Goal: Navigation & Orientation: Find specific page/section

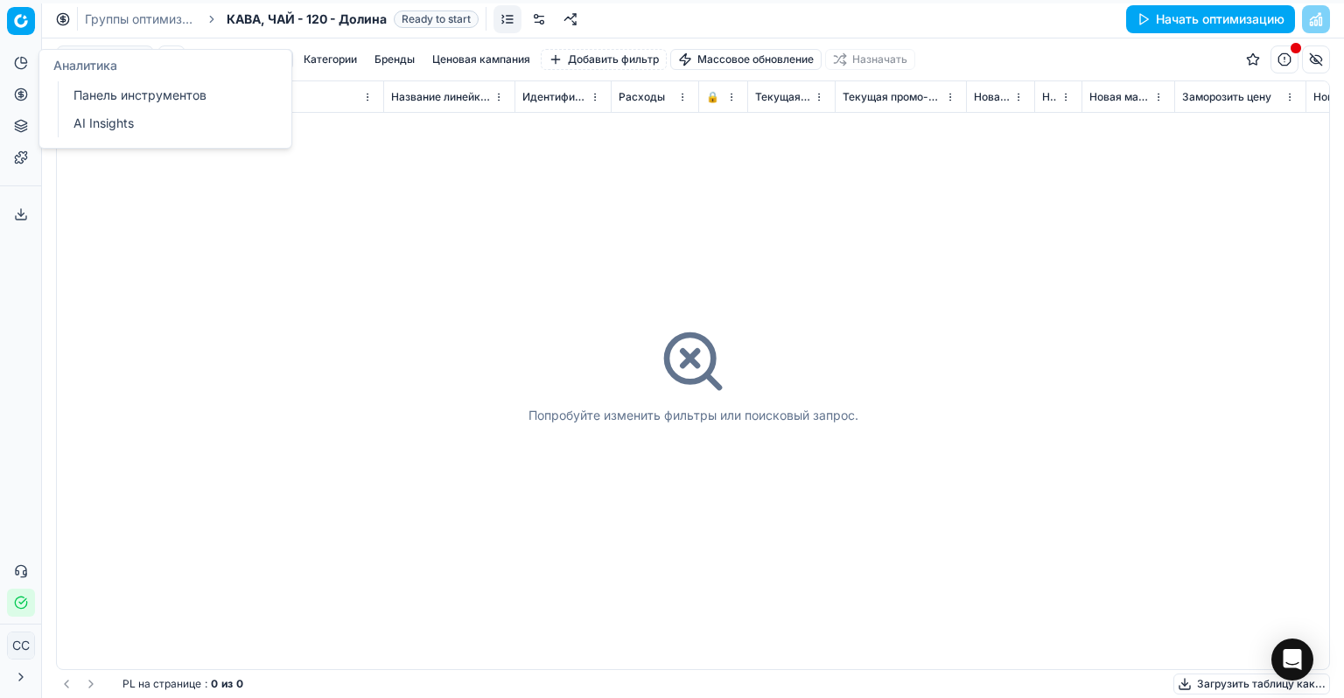
click at [22, 69] on icon at bounding box center [21, 63] width 14 height 14
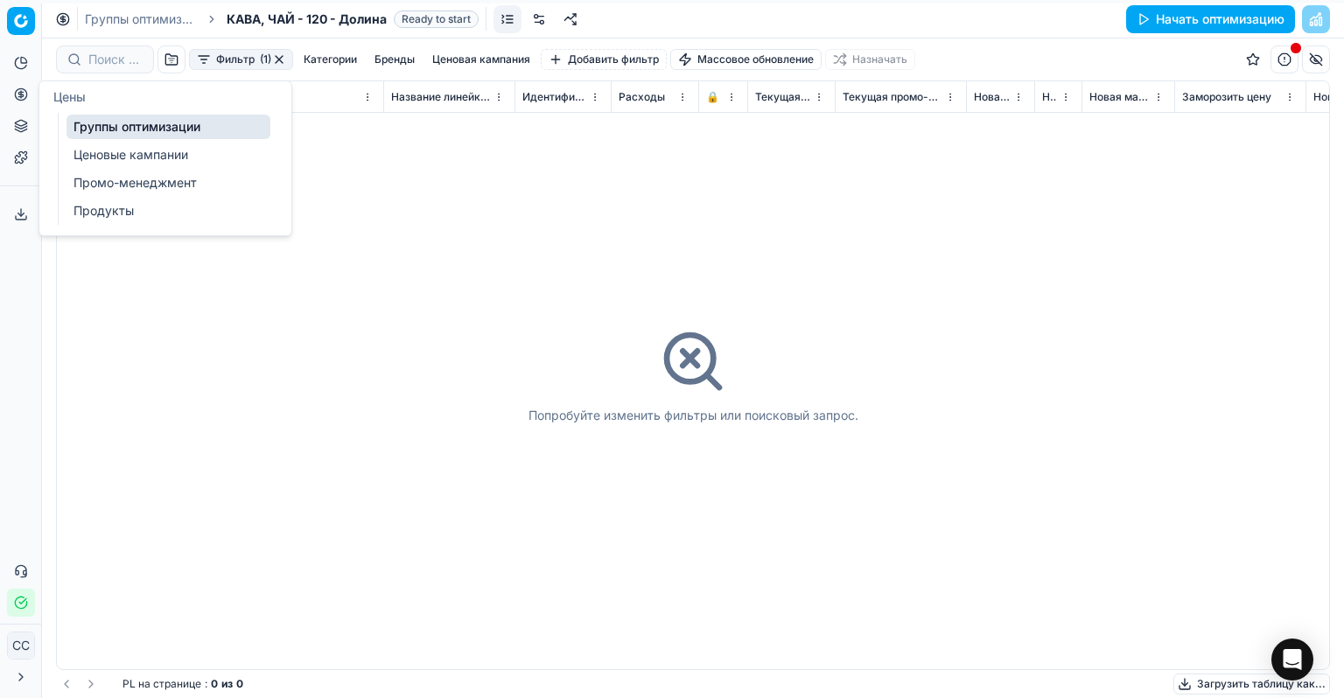
click at [129, 157] on font "Ценовые кампании" at bounding box center [130, 154] width 115 height 15
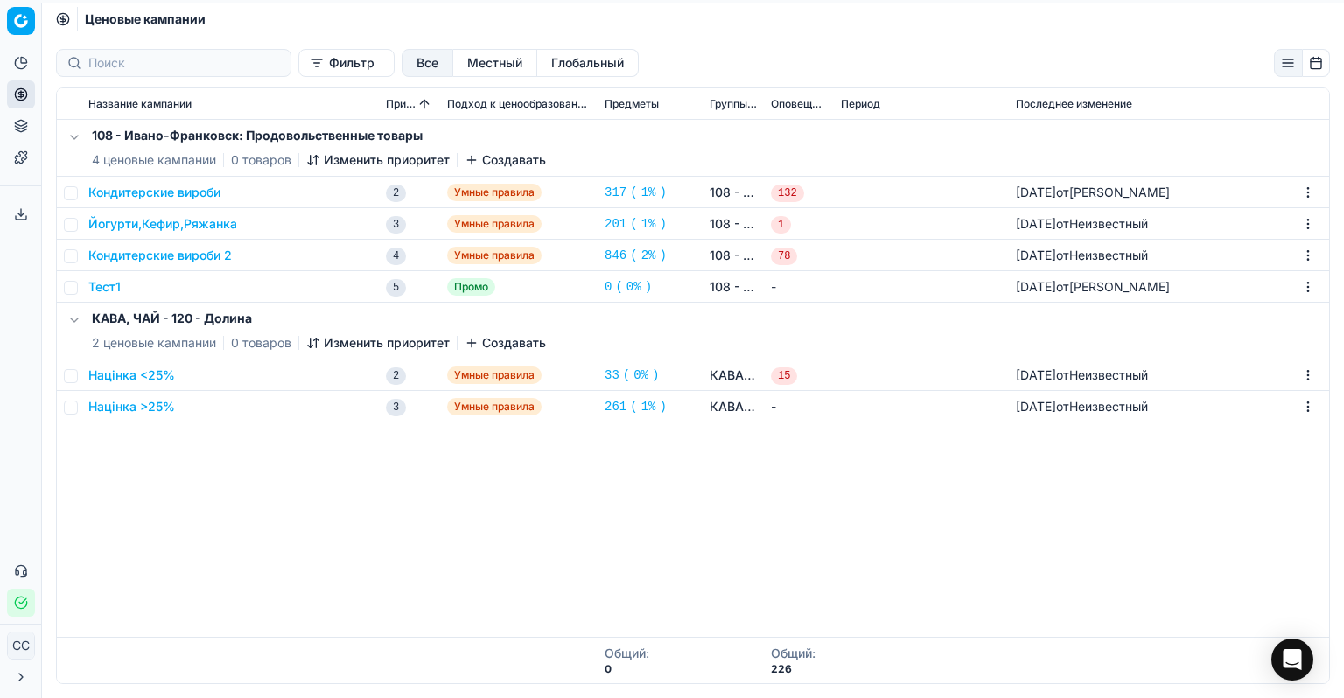
click at [98, 287] on font "Тест1" at bounding box center [104, 286] width 32 height 15
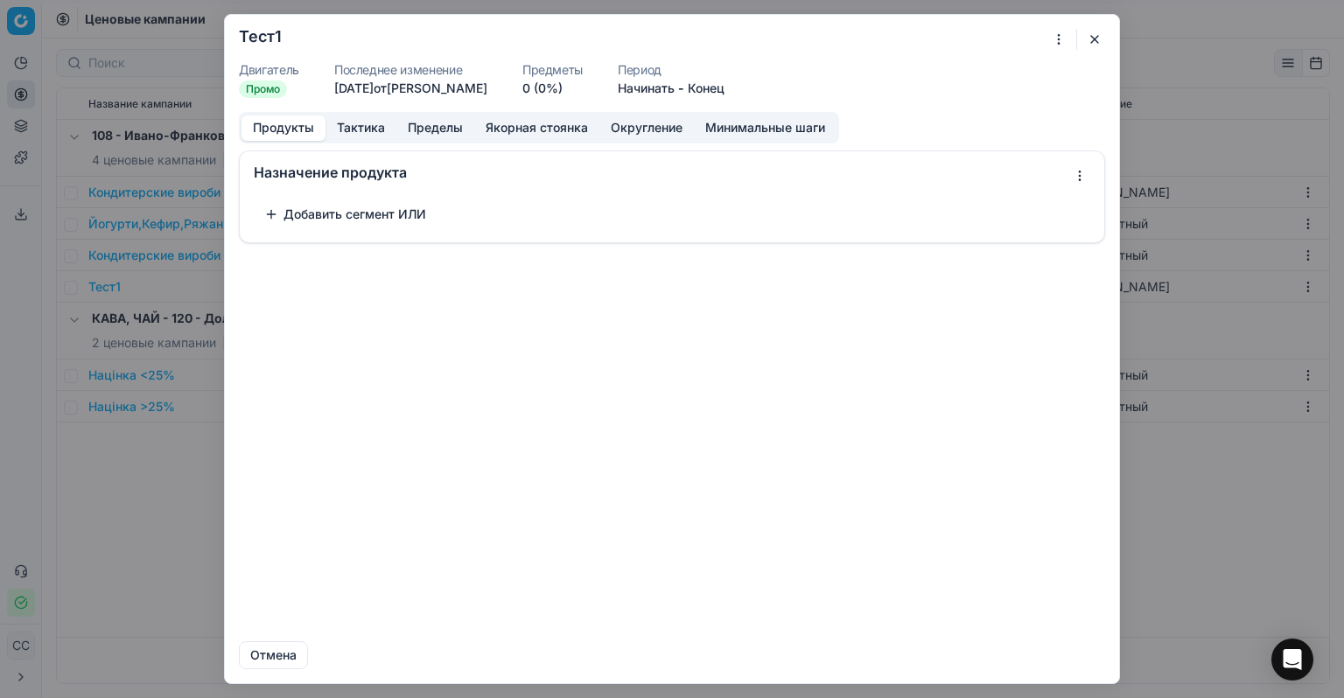
click at [1088, 41] on button "button" at bounding box center [1094, 39] width 21 height 21
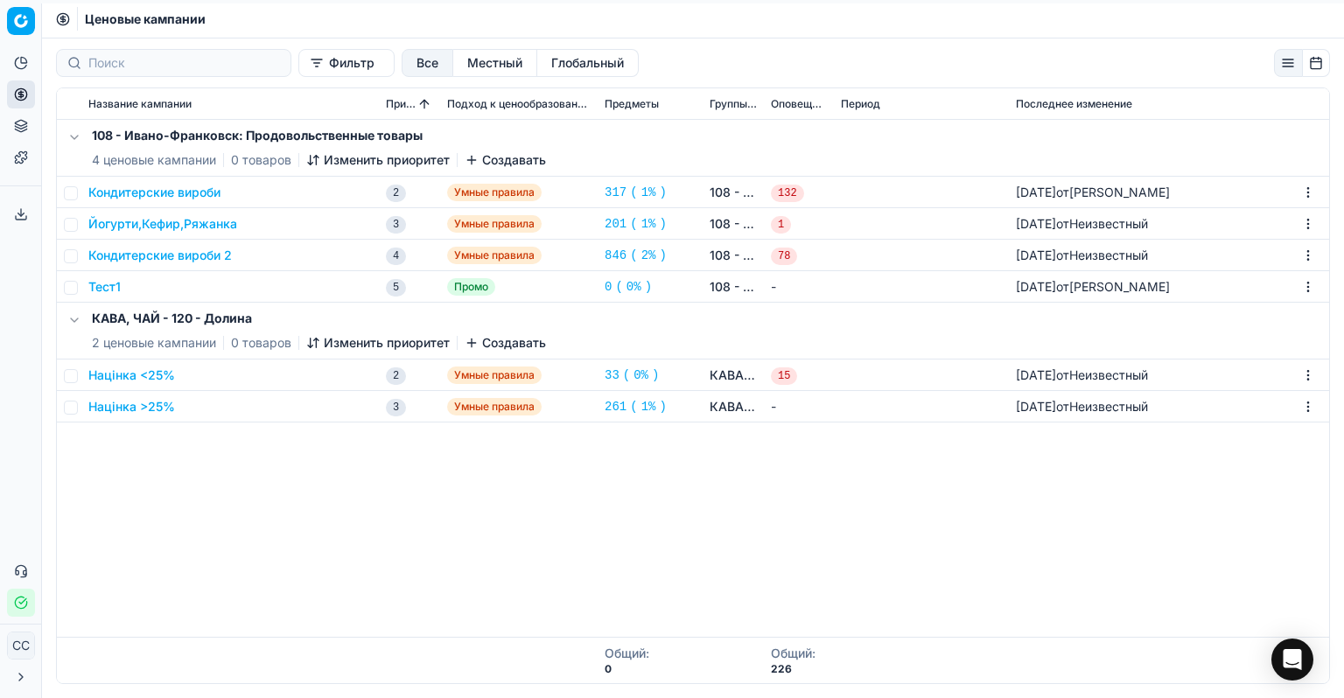
click at [469, 291] on font "Промо" at bounding box center [471, 286] width 34 height 13
click at [105, 289] on font "Тест1" at bounding box center [104, 286] width 32 height 15
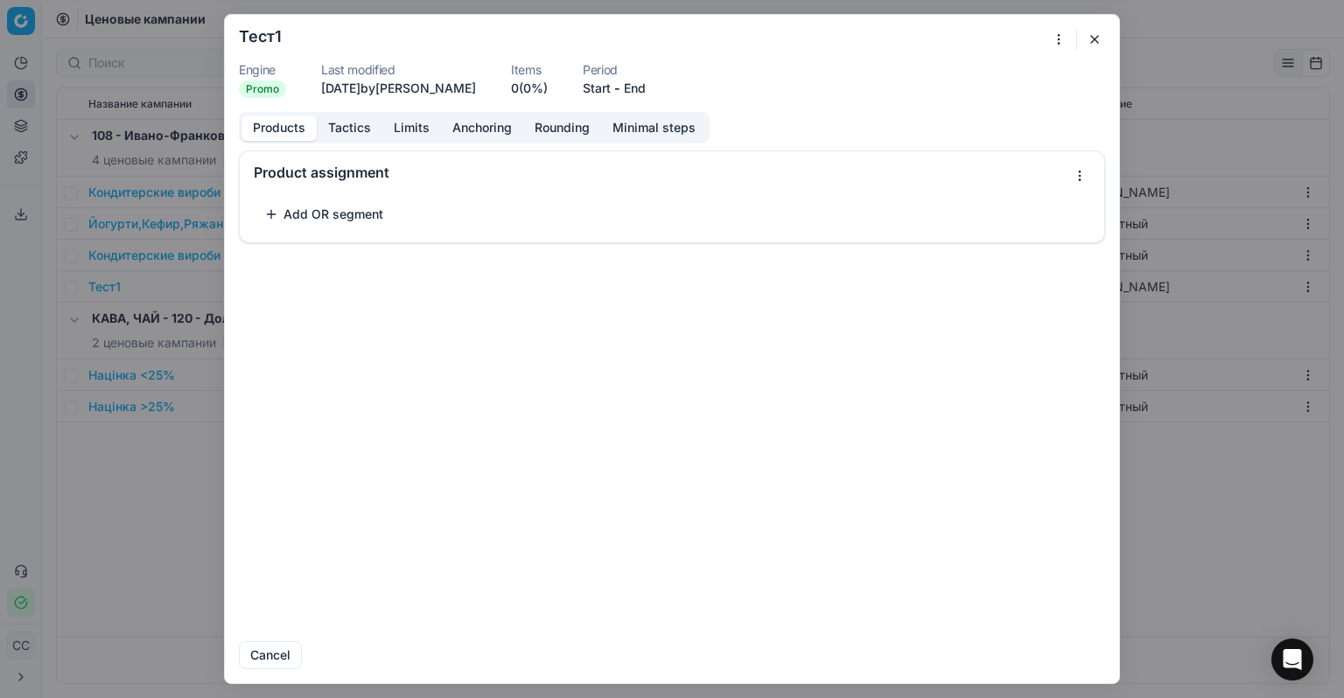
click at [105, 289] on div "We are saving PC settings. Please wait, it should take a few minutes Тест1 Engi…" at bounding box center [672, 349] width 1344 height 698
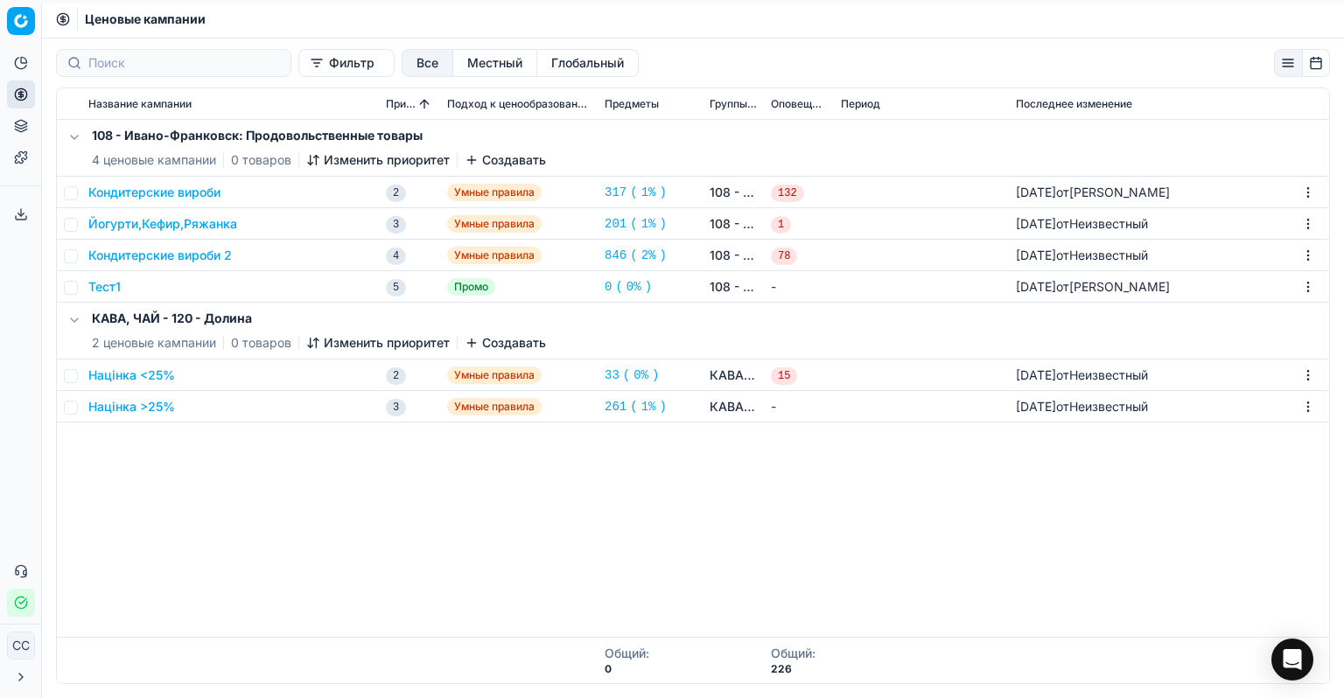
click at [105, 289] on font "Тест1" at bounding box center [104, 286] width 32 height 15
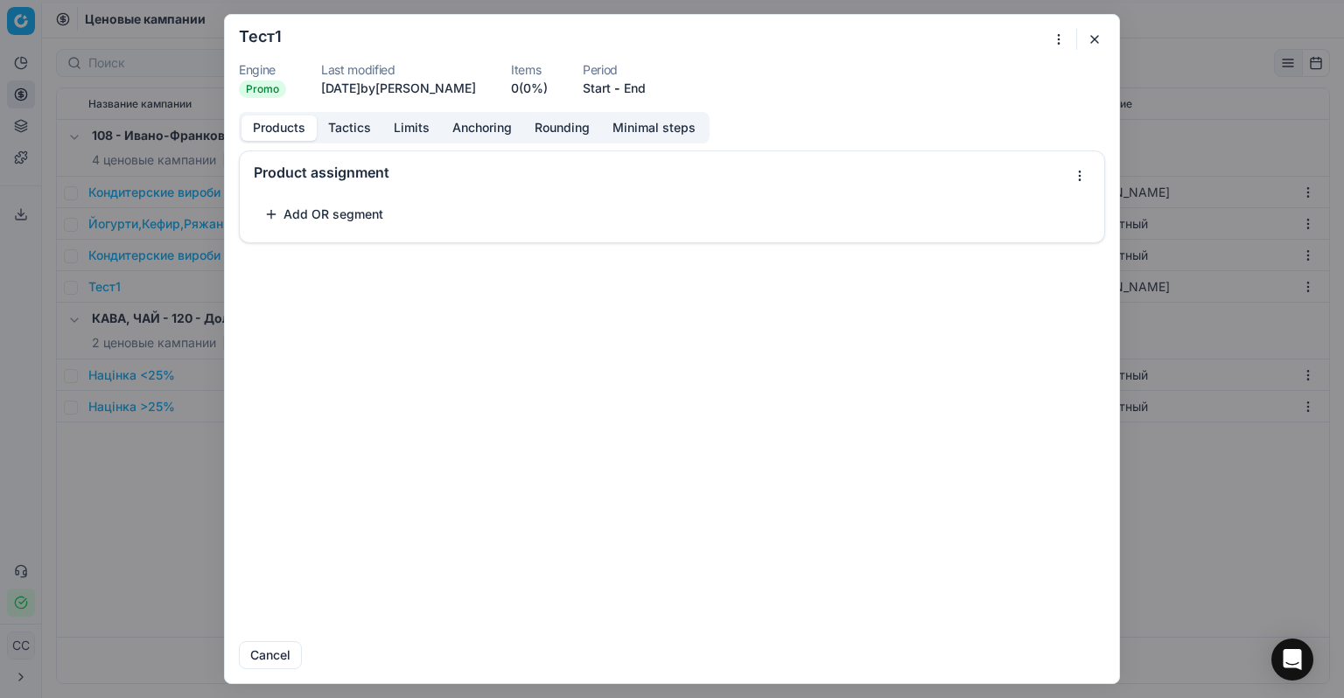
click at [353, 138] on button "Tactics" at bounding box center [350, 127] width 66 height 25
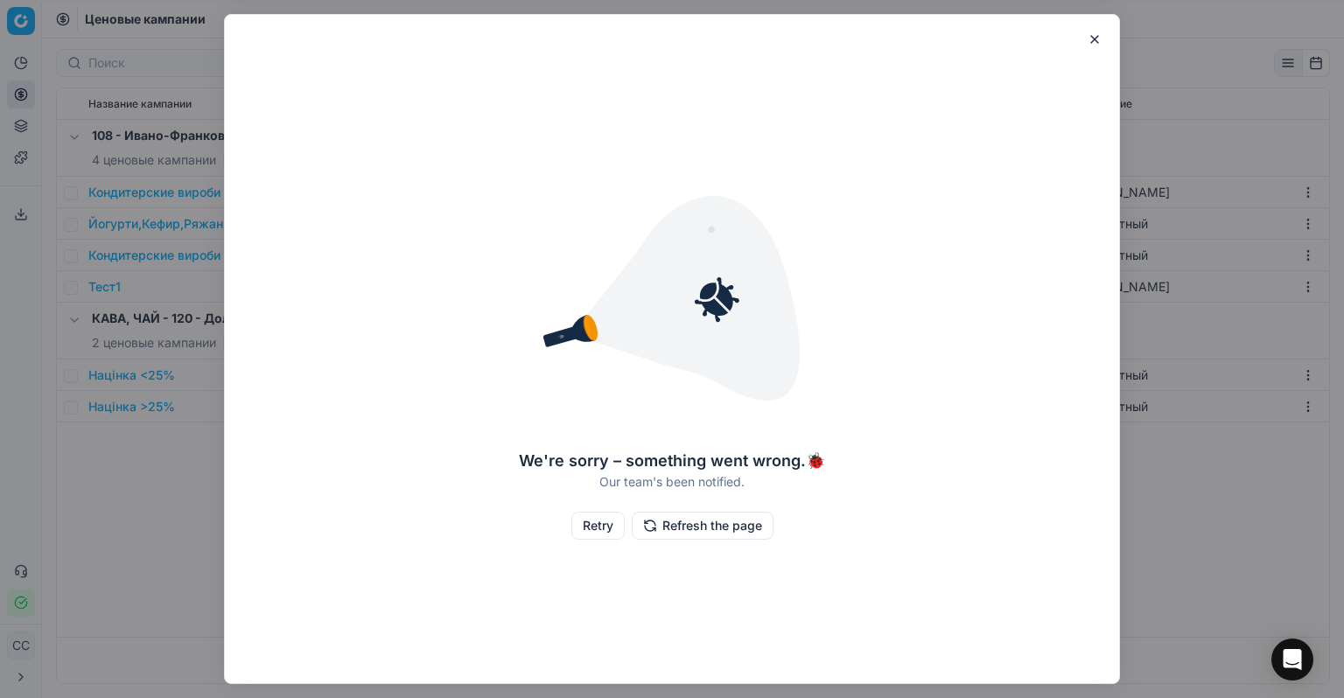
click at [1090, 48] on button "button" at bounding box center [1094, 39] width 21 height 21
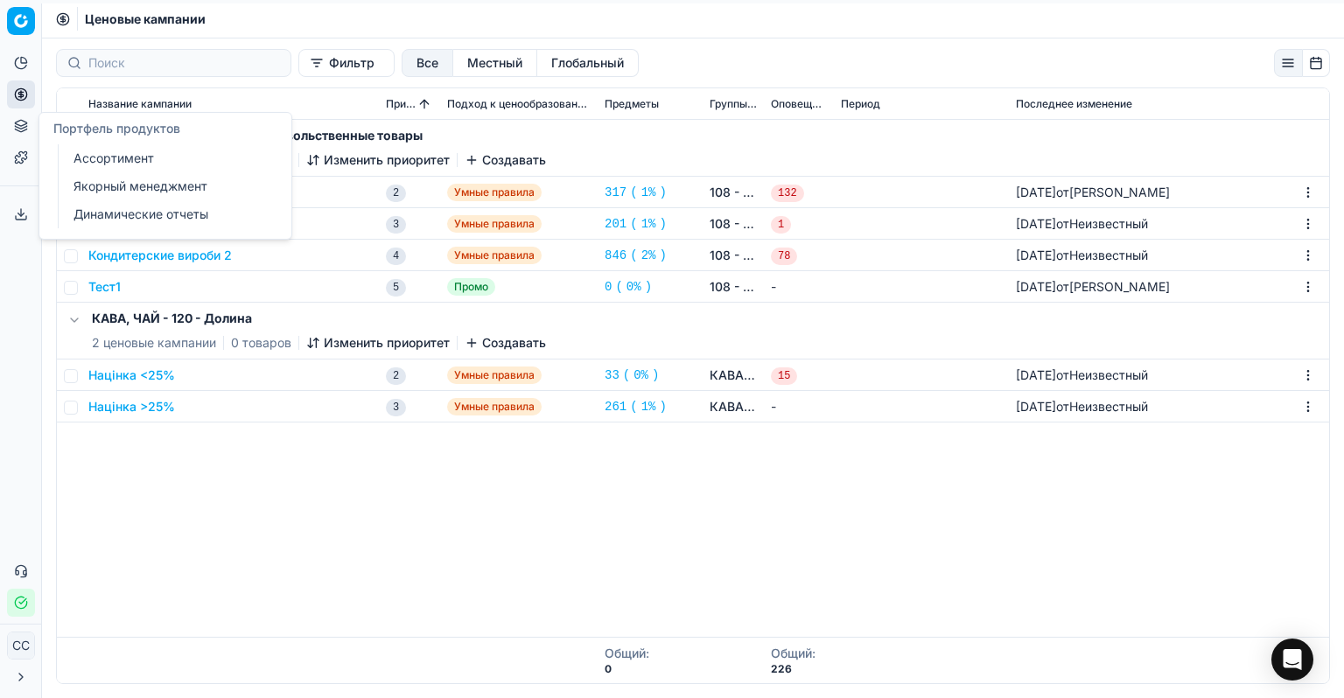
click at [17, 128] on icon at bounding box center [21, 126] width 14 height 14
click at [143, 154] on font "Ассортимент" at bounding box center [113, 157] width 80 height 15
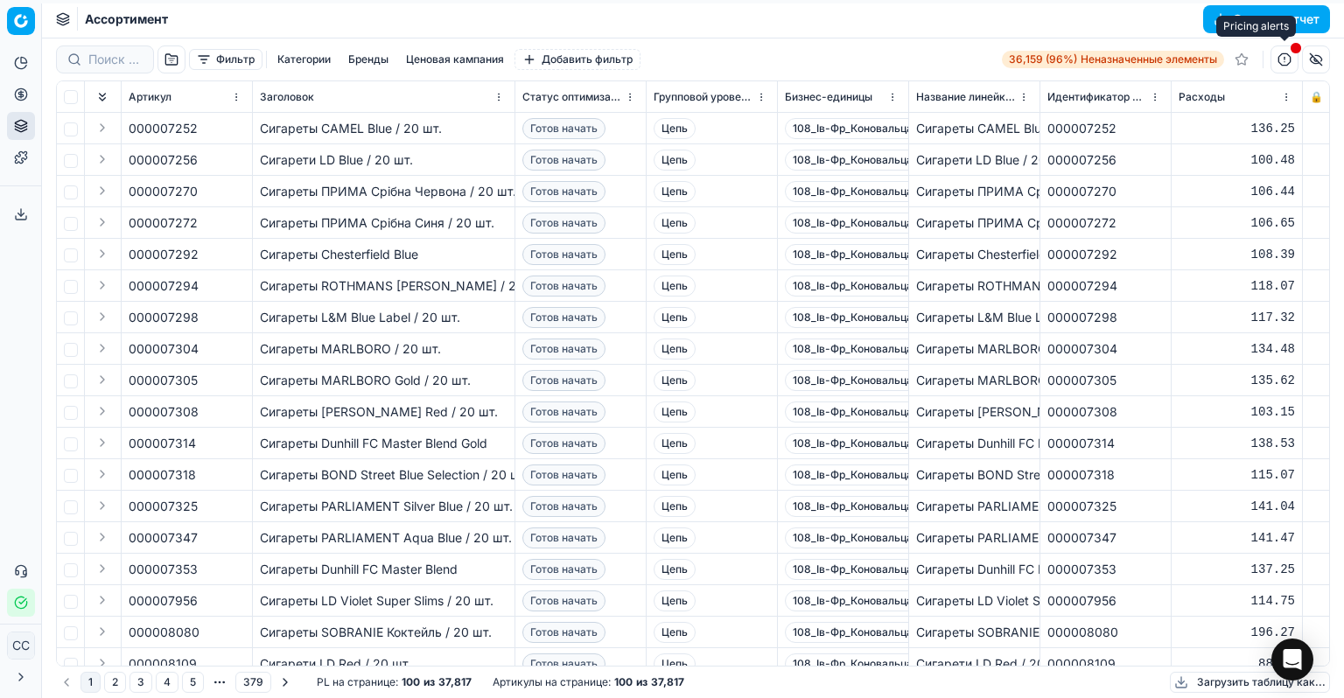
click at [1288, 57] on button "button" at bounding box center [1284, 59] width 28 height 28
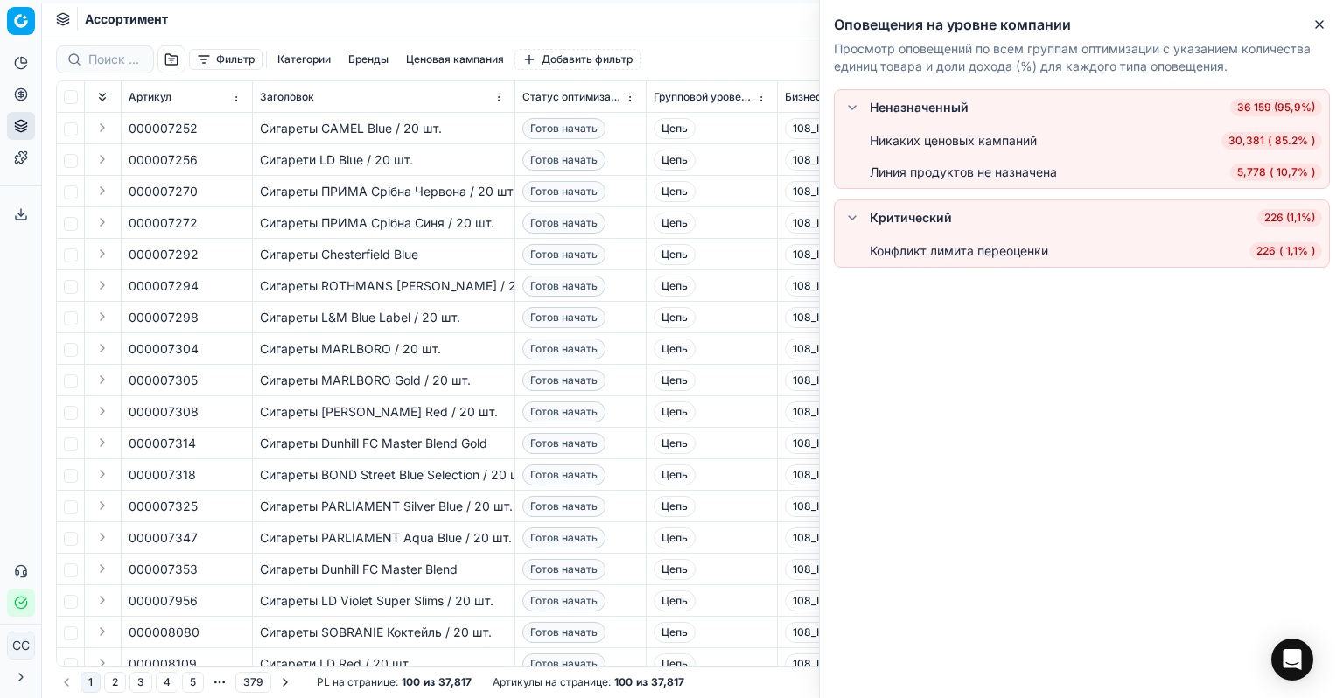
click at [1279, 252] on font "(" at bounding box center [1280, 250] width 3 height 13
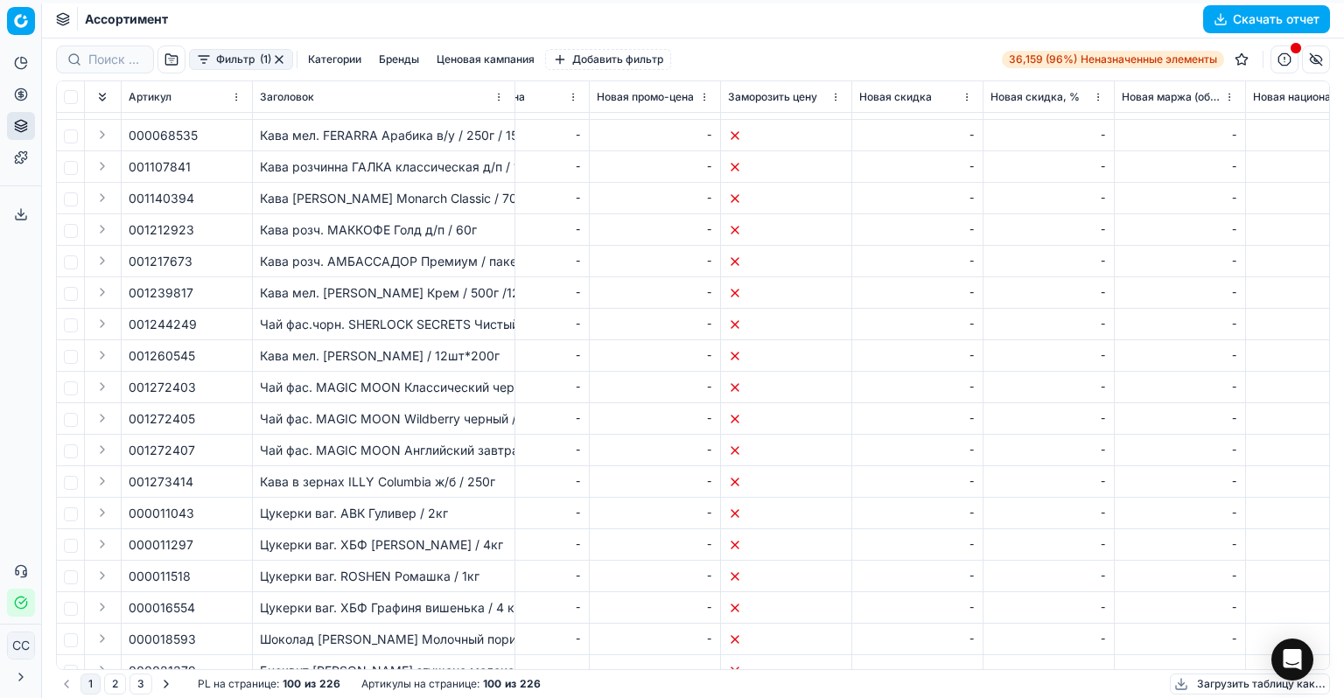
scroll to position [0, 1156]
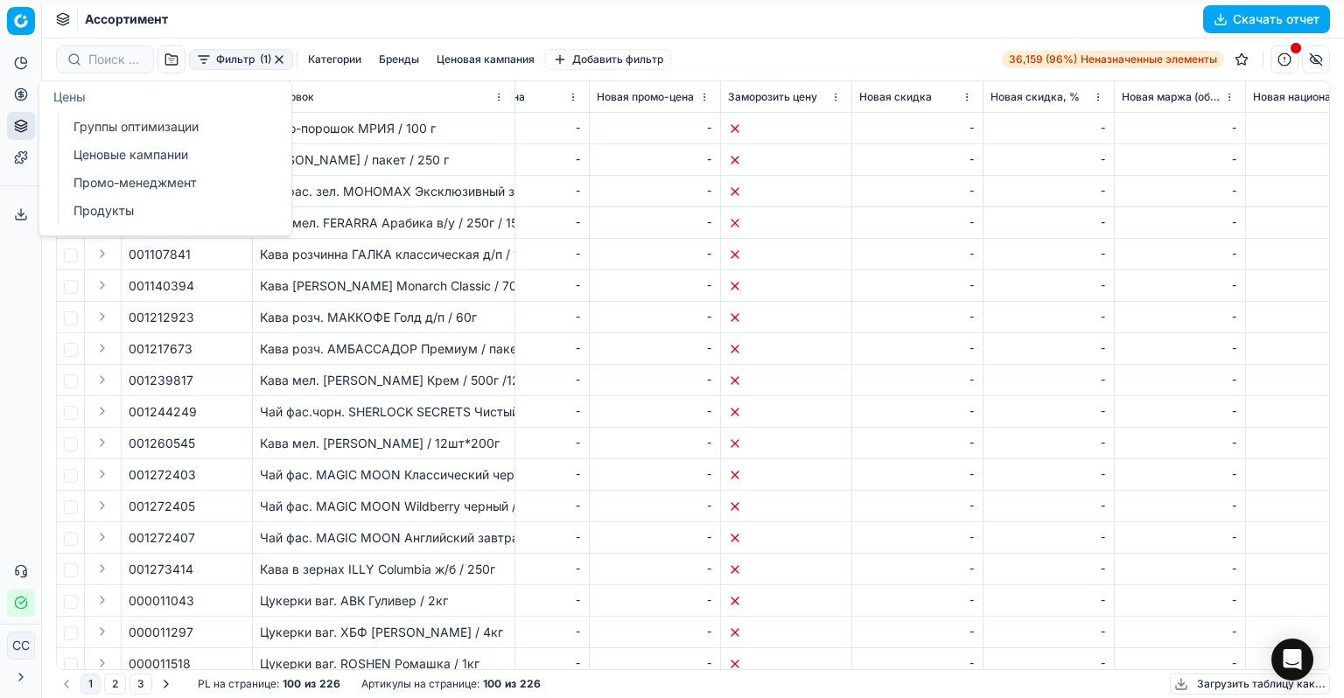
click at [116, 124] on font "Группы оптимизации" at bounding box center [135, 126] width 125 height 15
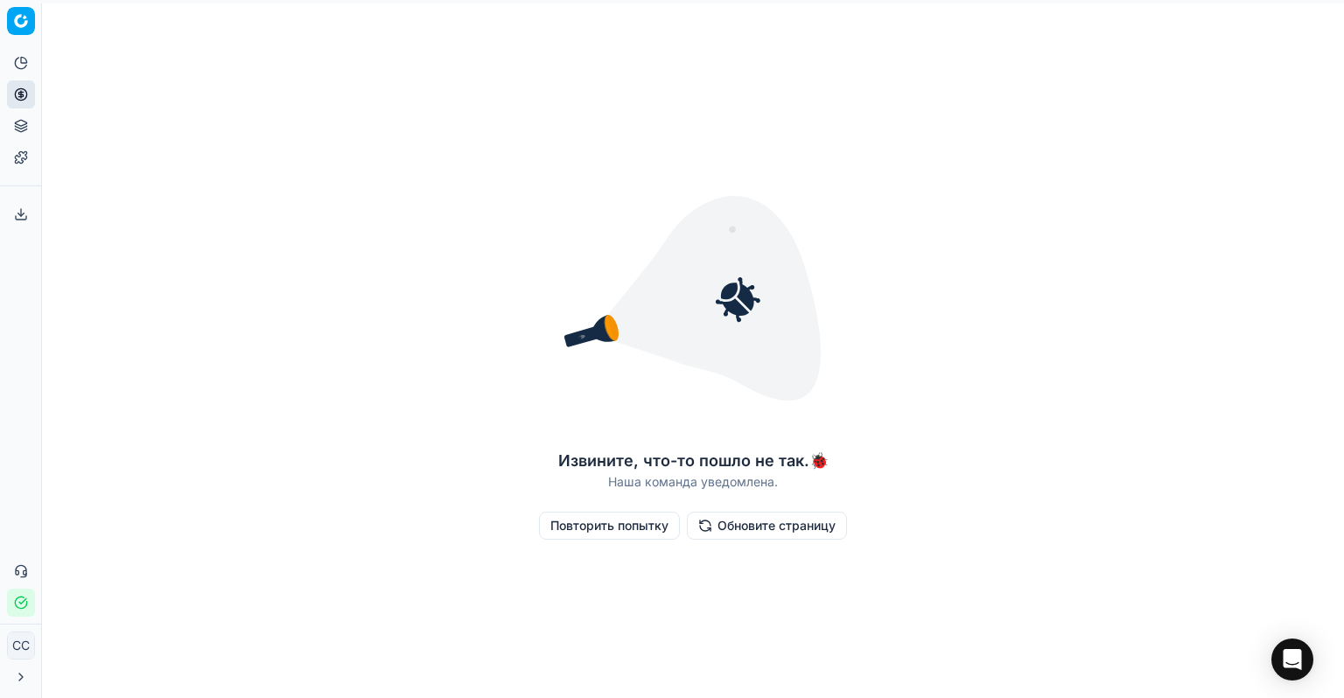
click at [637, 529] on font "Повторить попытку" at bounding box center [609, 525] width 118 height 15
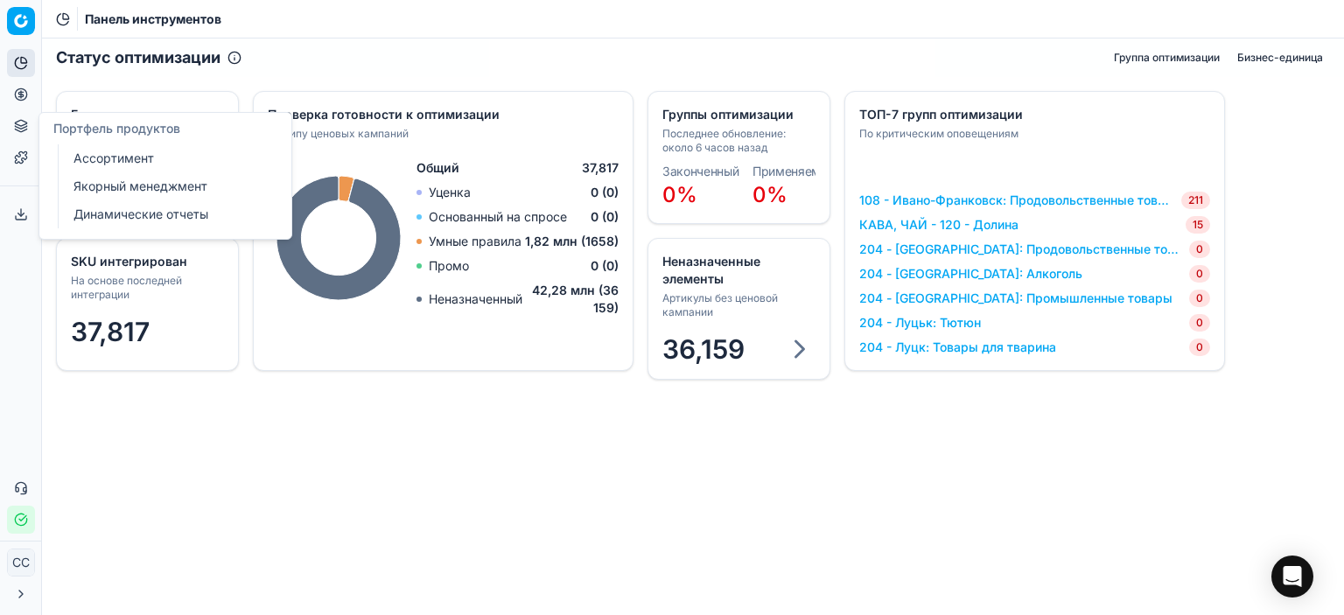
click at [18, 129] on icon at bounding box center [21, 126] width 14 height 14
click at [17, 98] on circle at bounding box center [20, 93] width 11 height 11
click at [171, 152] on font "Ценовые кампании" at bounding box center [130, 154] width 115 height 15
